Goal: Entertainment & Leisure: Browse casually

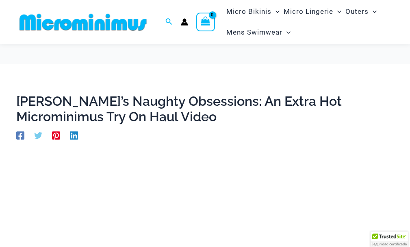
scroll to position [192, 0]
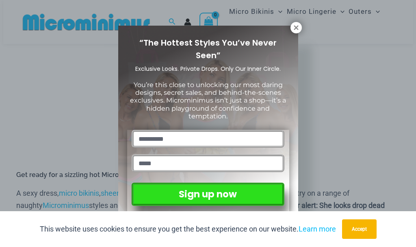
click at [296, 25] on icon at bounding box center [295, 27] width 7 height 7
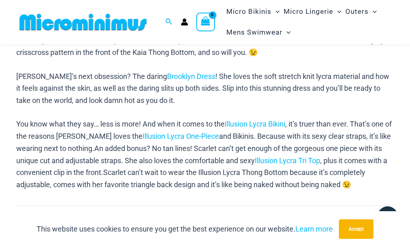
scroll to position [652, 0]
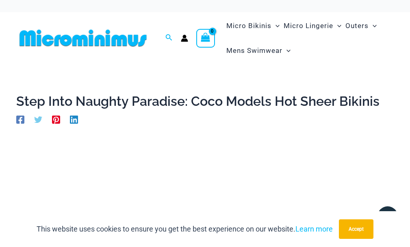
drag, startPoint x: 414, startPoint y: 42, endPoint x: 412, endPoint y: -1, distance: 43.1
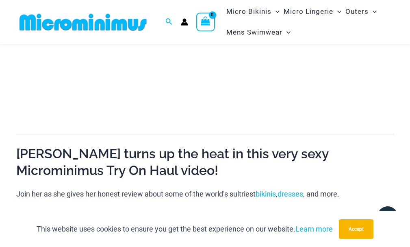
scroll to position [204, 0]
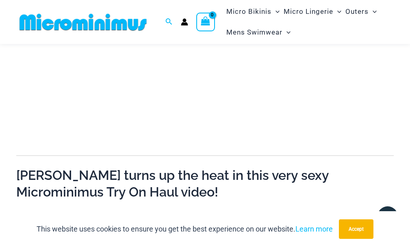
drag, startPoint x: 412, startPoint y: 24, endPoint x: 415, endPoint y: 50, distance: 25.7
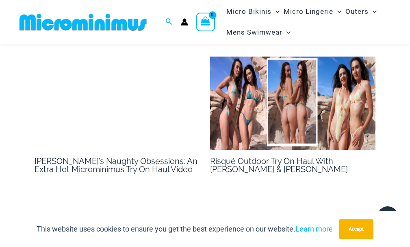
scroll to position [1745, 0]
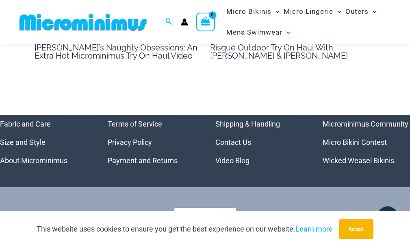
click at [363, 138] on link "Micro Bikini Contest" at bounding box center [354, 142] width 64 height 9
